Goal: Information Seeking & Learning: Learn about a topic

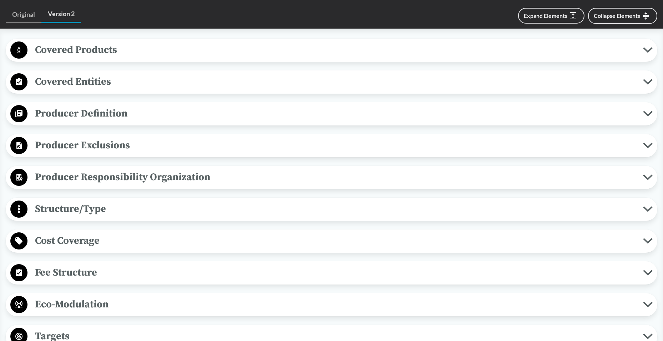
scroll to position [322, 0]
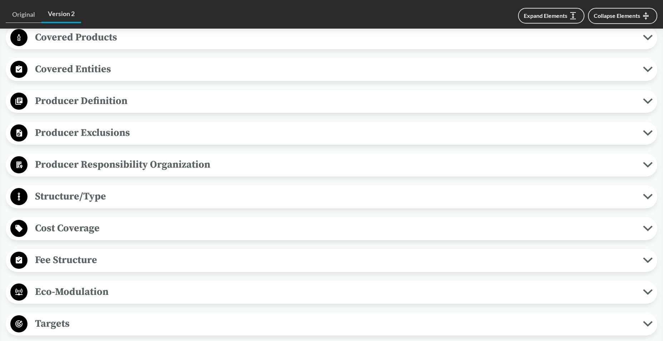
click at [81, 135] on span "Producer Exclusions" at bounding box center [336, 133] width 616 height 16
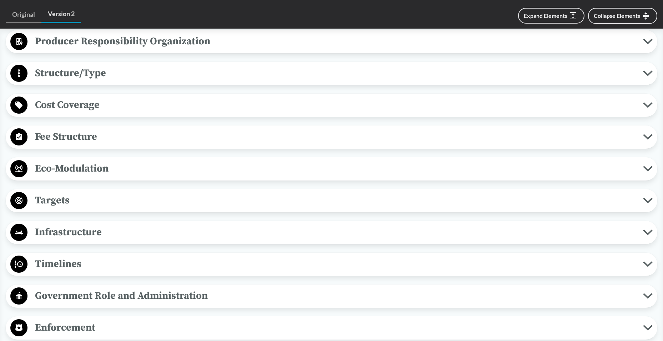
scroll to position [643, 0]
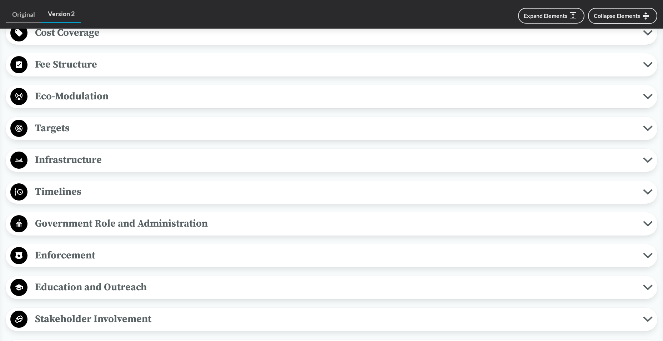
click at [54, 124] on span "Targets" at bounding box center [336, 128] width 616 height 16
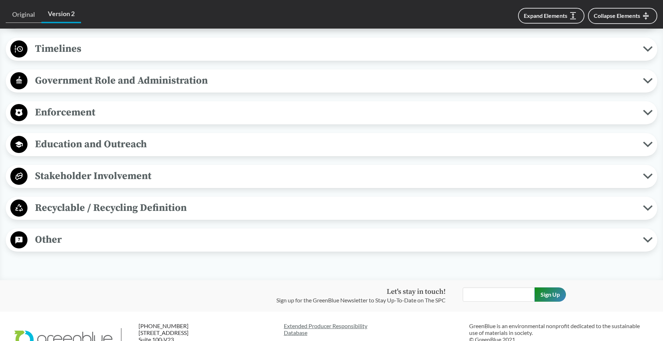
scroll to position [822, 0]
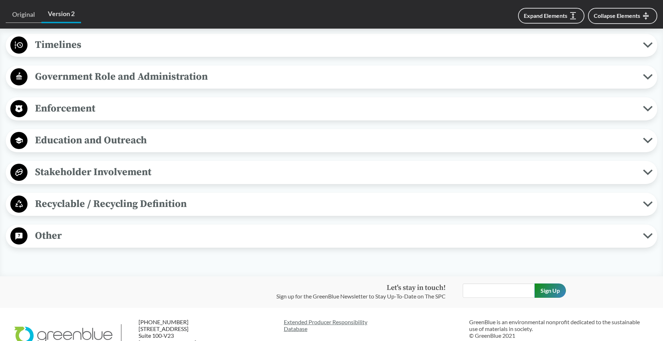
click at [156, 208] on span "Recyclable / Recycling Definition" at bounding box center [336, 204] width 616 height 16
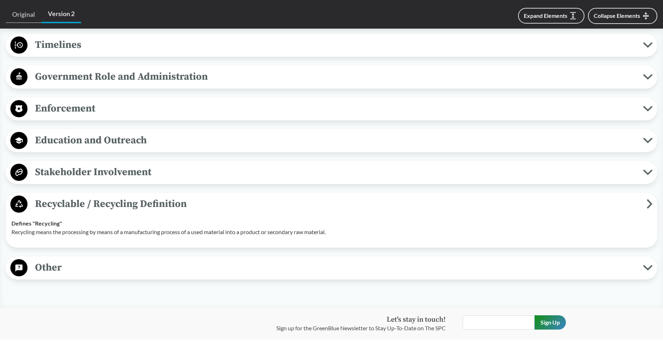
click at [49, 268] on span "Other" at bounding box center [336, 267] width 616 height 16
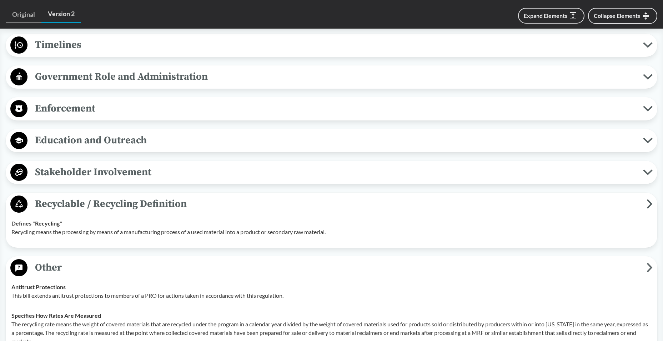
click at [69, 171] on span "Stakeholder Involvement" at bounding box center [336, 172] width 616 height 16
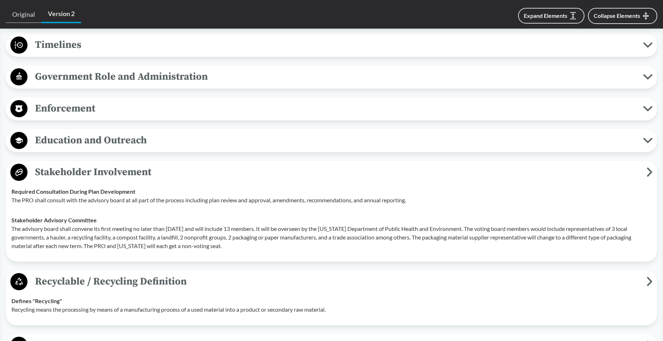
click at [59, 239] on p "The advisory board shall convene its first meeting no later than [DATE] and wil…" at bounding box center [331, 237] width 641 height 26
click at [81, 142] on span "Education and Outreach" at bounding box center [336, 140] width 616 height 16
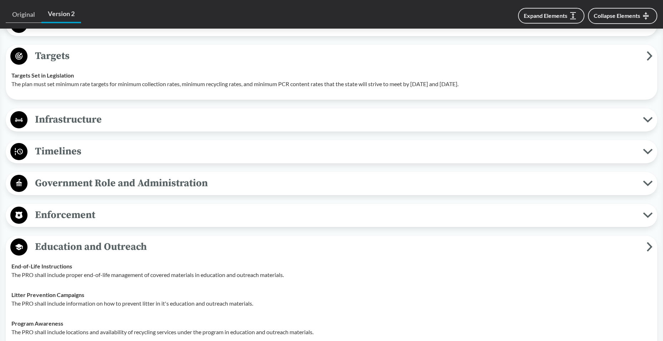
scroll to position [715, 0]
click at [105, 182] on span "Government Role and Administration" at bounding box center [336, 184] width 616 height 16
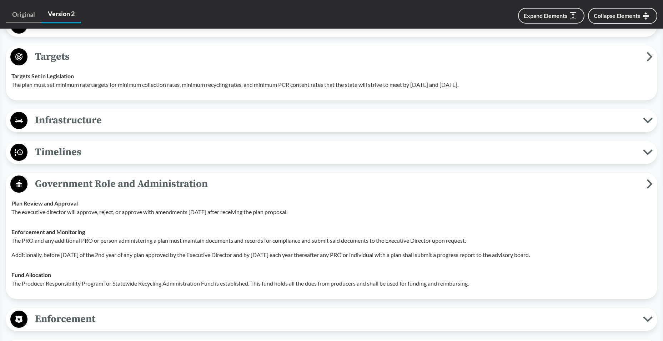
click at [53, 16] on link "Version 2" at bounding box center [61, 15] width 40 height 18
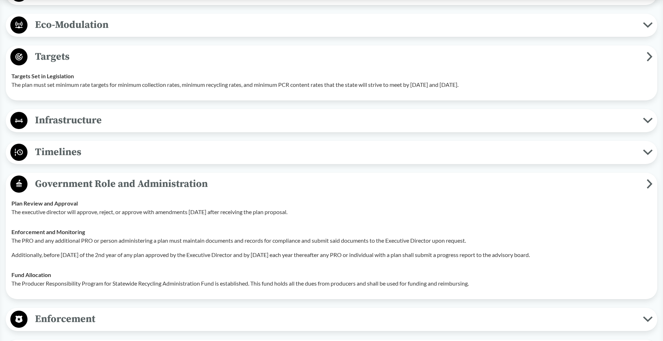
scroll to position [0, 0]
